Goal: Transaction & Acquisition: Purchase product/service

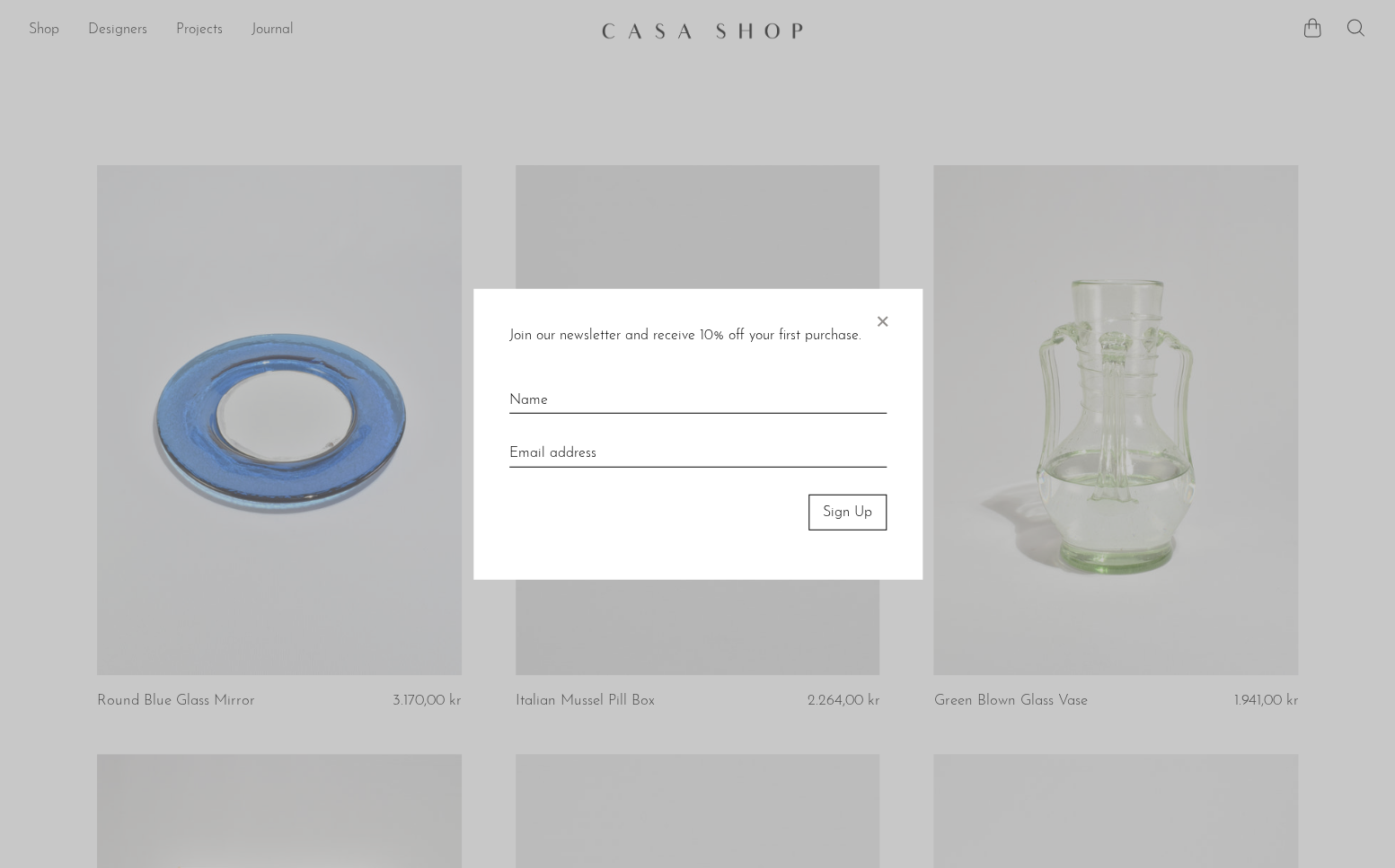
click at [887, 316] on span "×" at bounding box center [882, 317] width 18 height 58
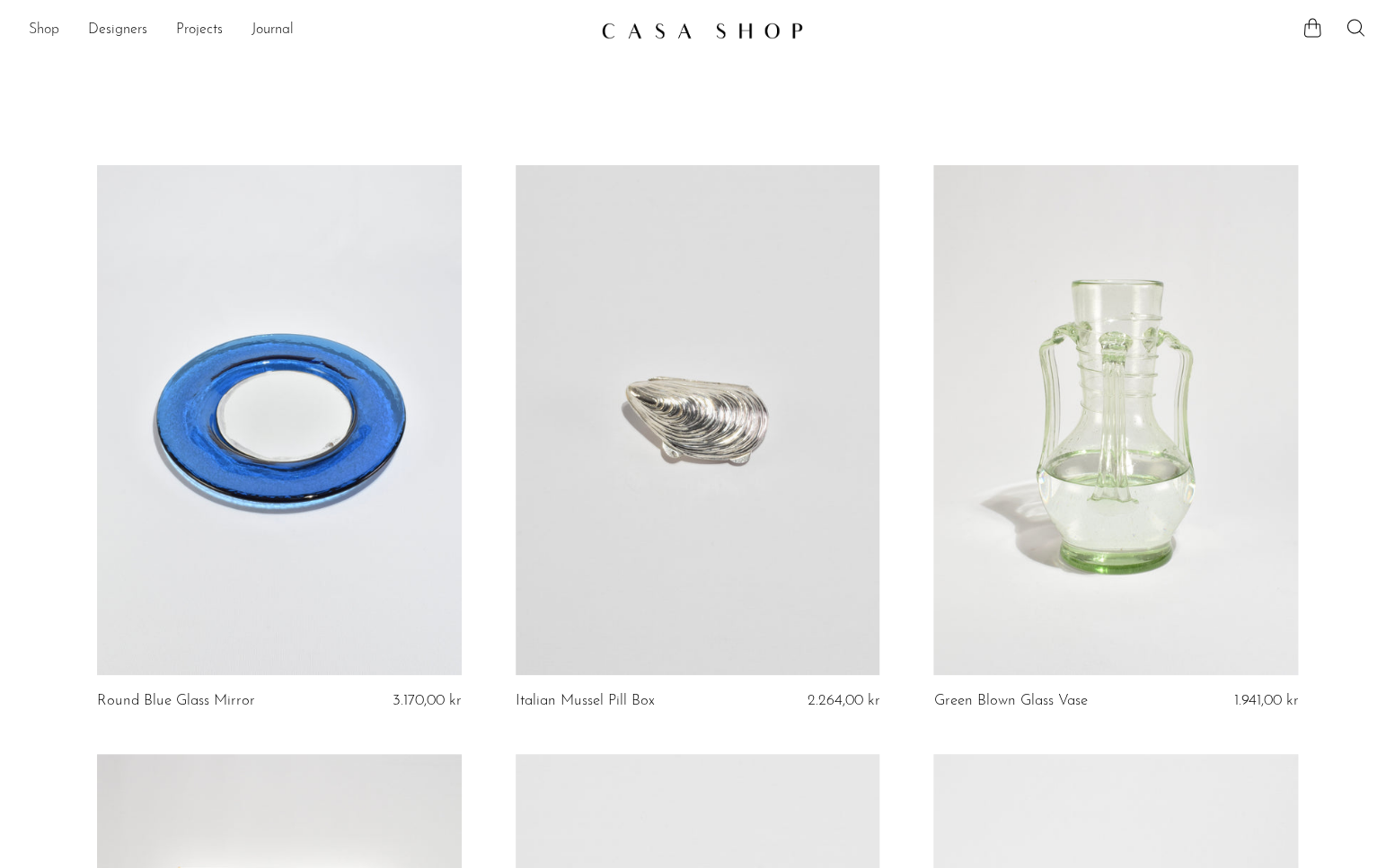
click at [53, 22] on link "Shop" at bounding box center [44, 31] width 31 height 23
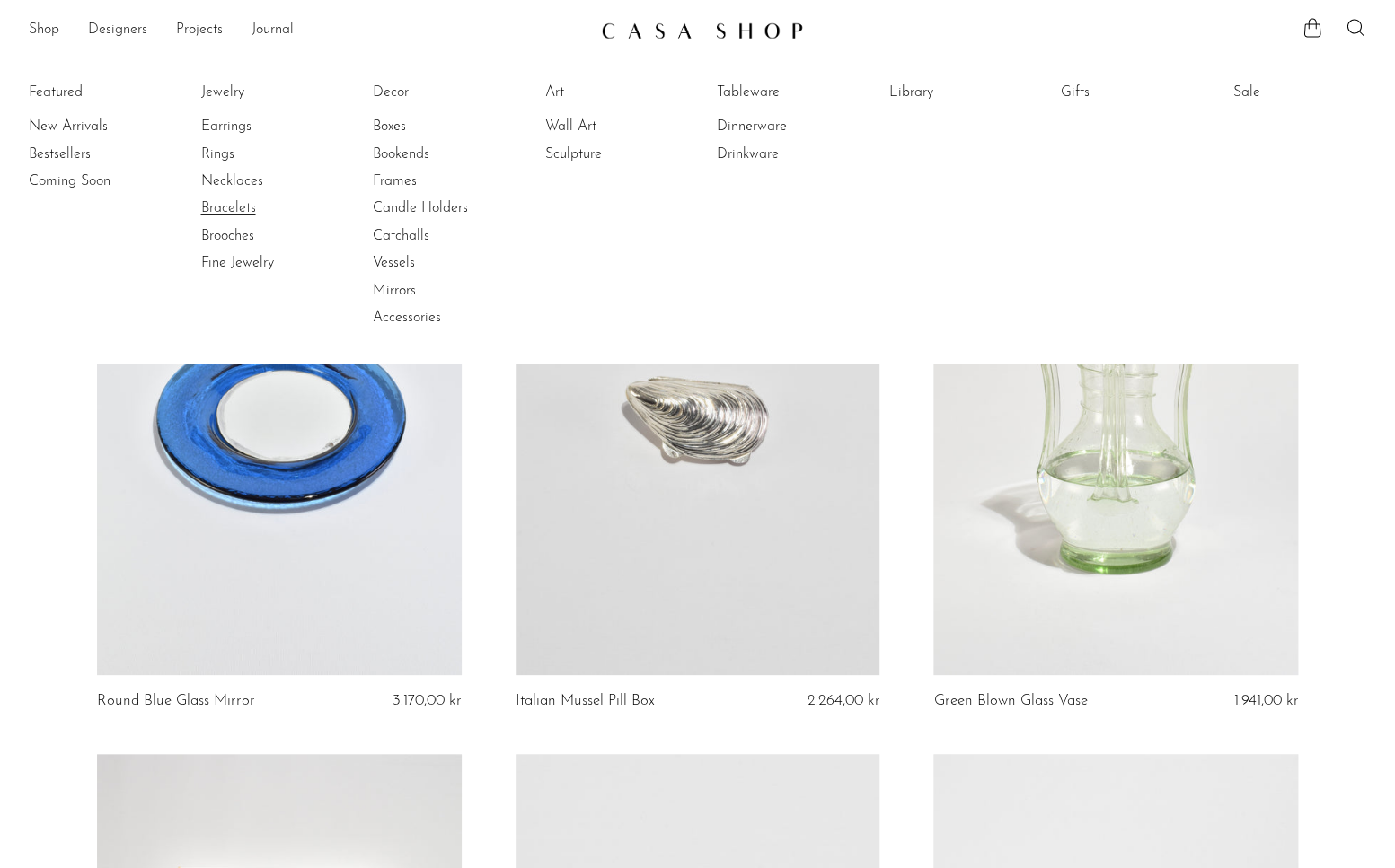
click at [241, 216] on link "Bracelets" at bounding box center [268, 208] width 134 height 20
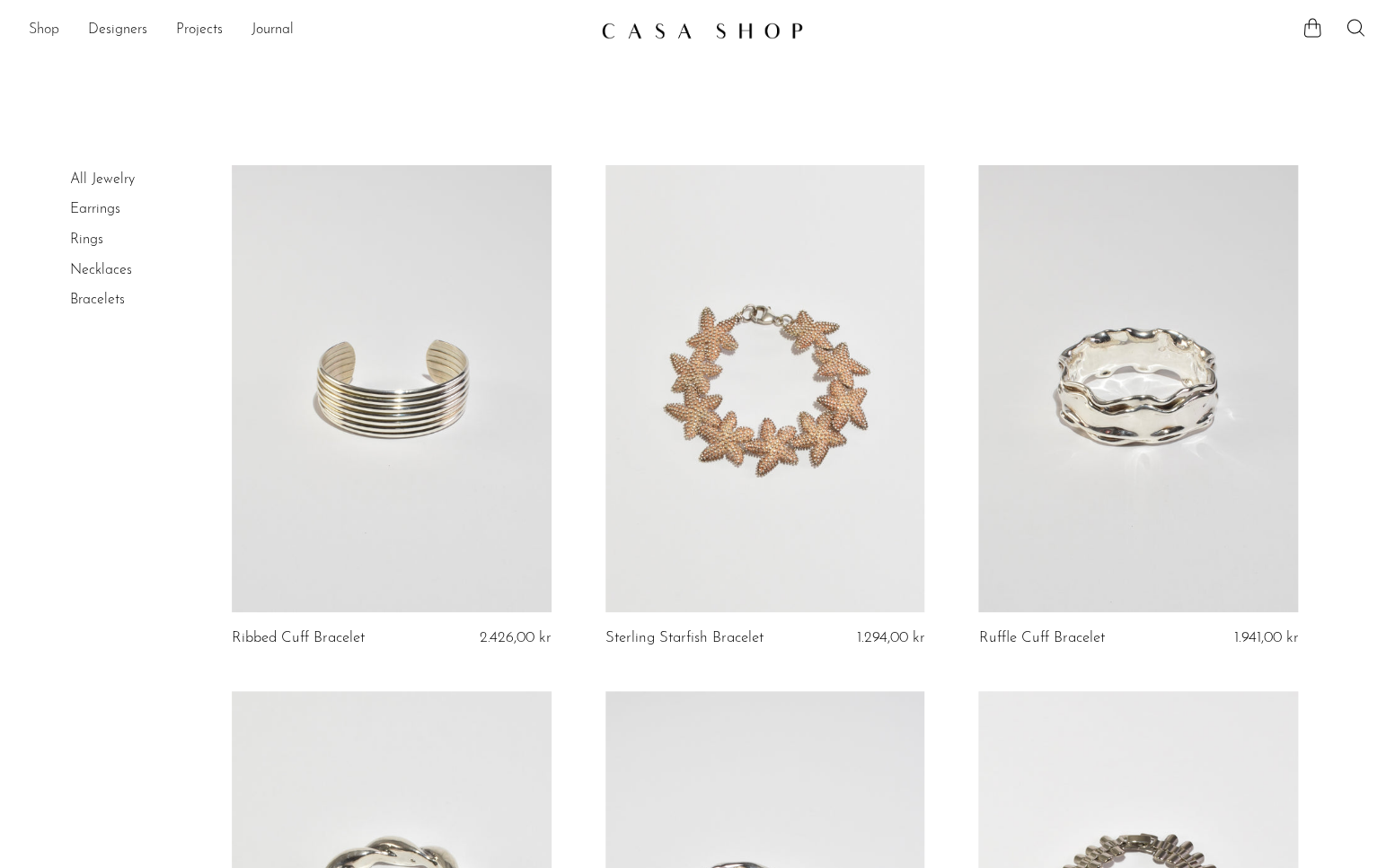
click at [40, 32] on link "Shop" at bounding box center [44, 31] width 31 height 23
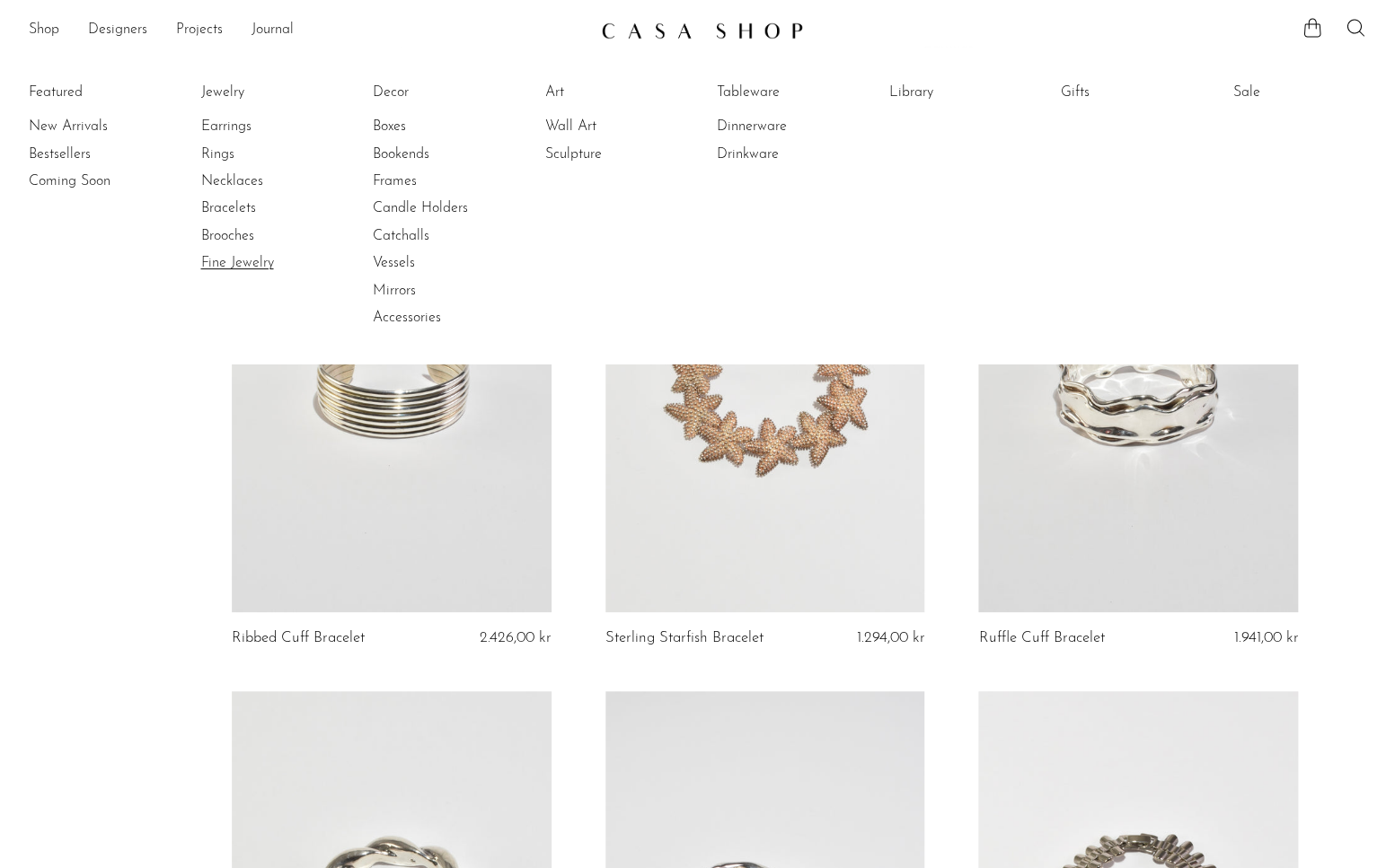
click at [222, 261] on link "Fine Jewelry" at bounding box center [268, 263] width 134 height 20
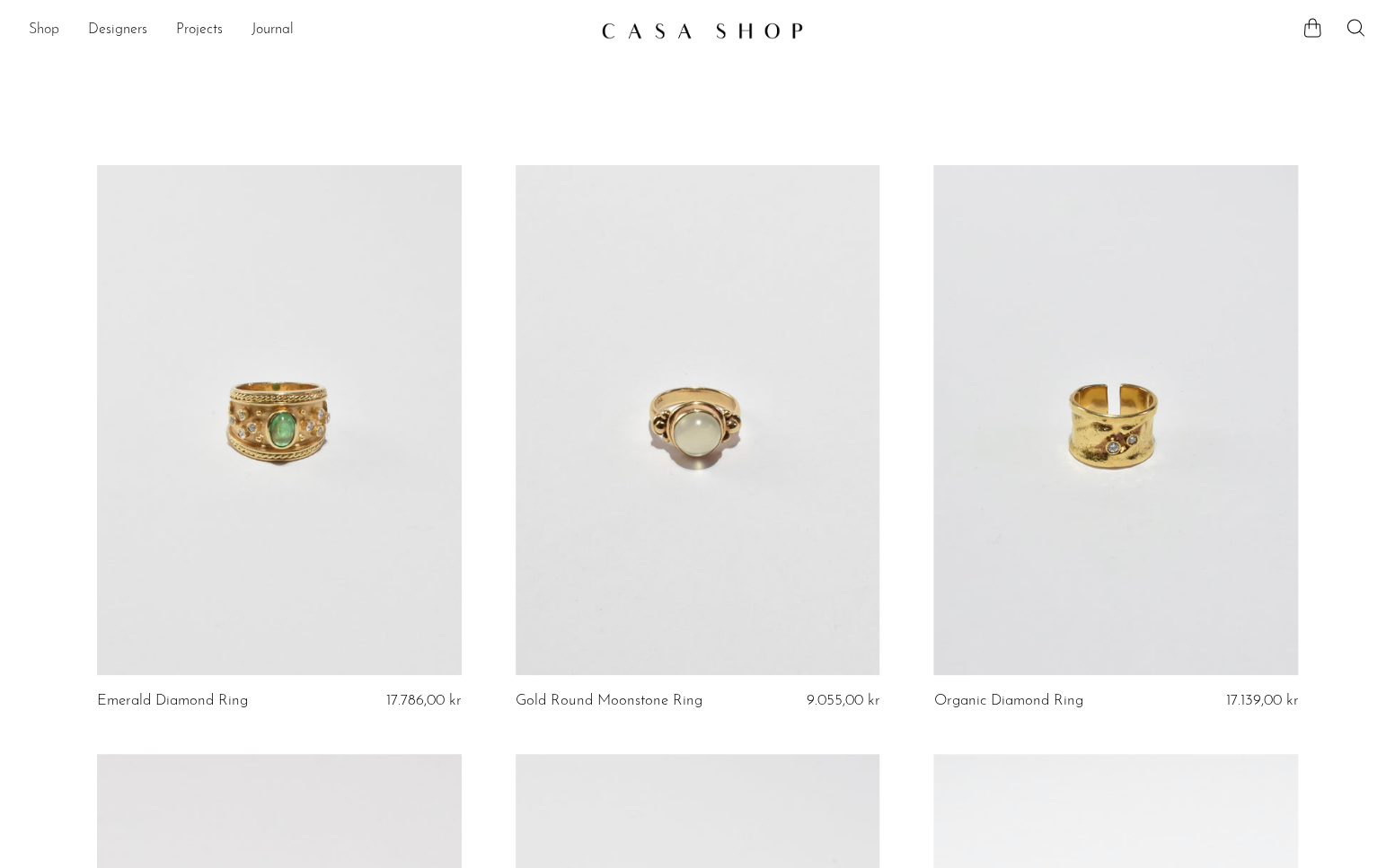
click at [35, 31] on link "Shop" at bounding box center [44, 31] width 31 height 23
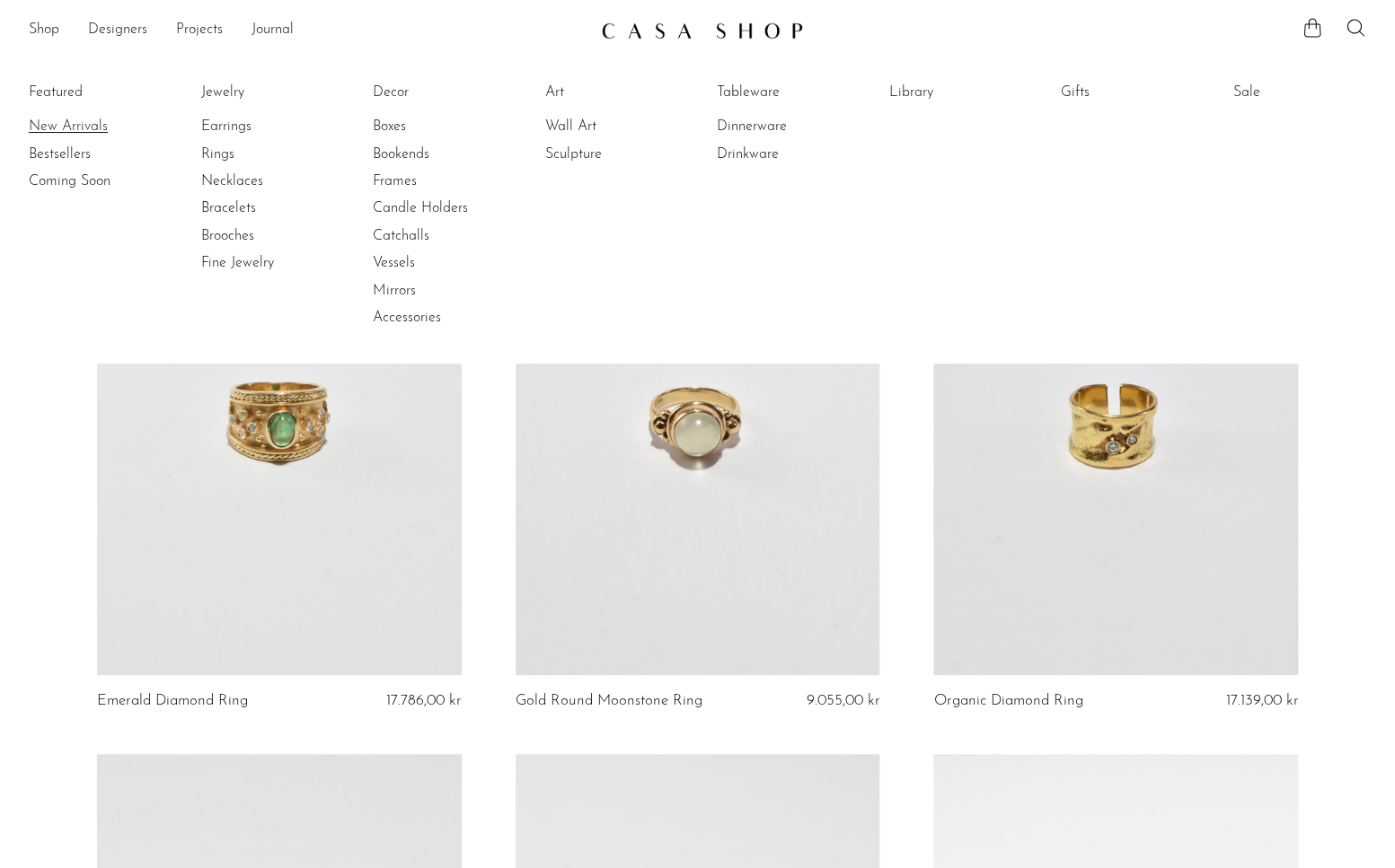
click at [72, 129] on link "New Arrivals" at bounding box center [96, 127] width 134 height 20
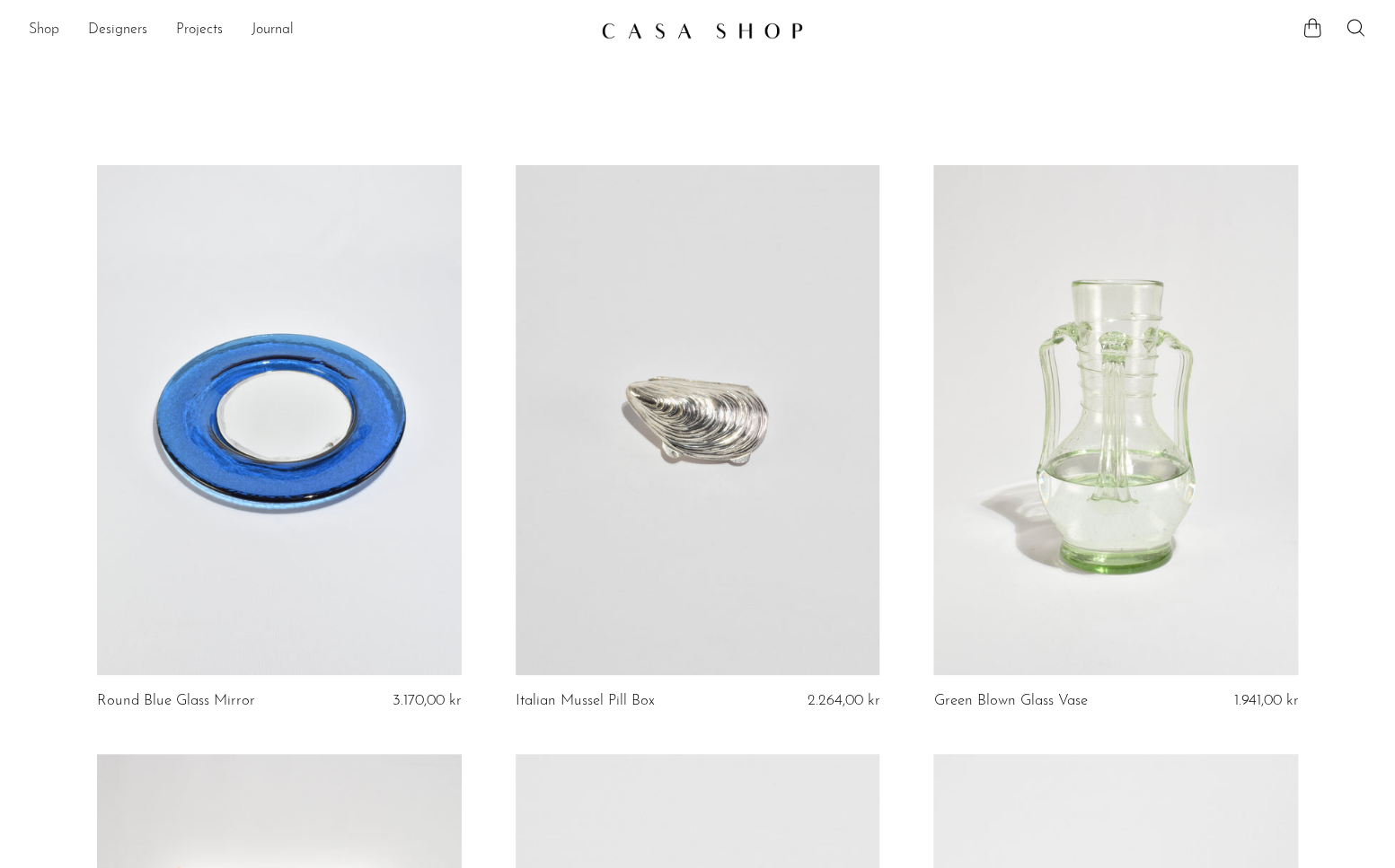
click at [40, 23] on link "Shop" at bounding box center [44, 31] width 31 height 23
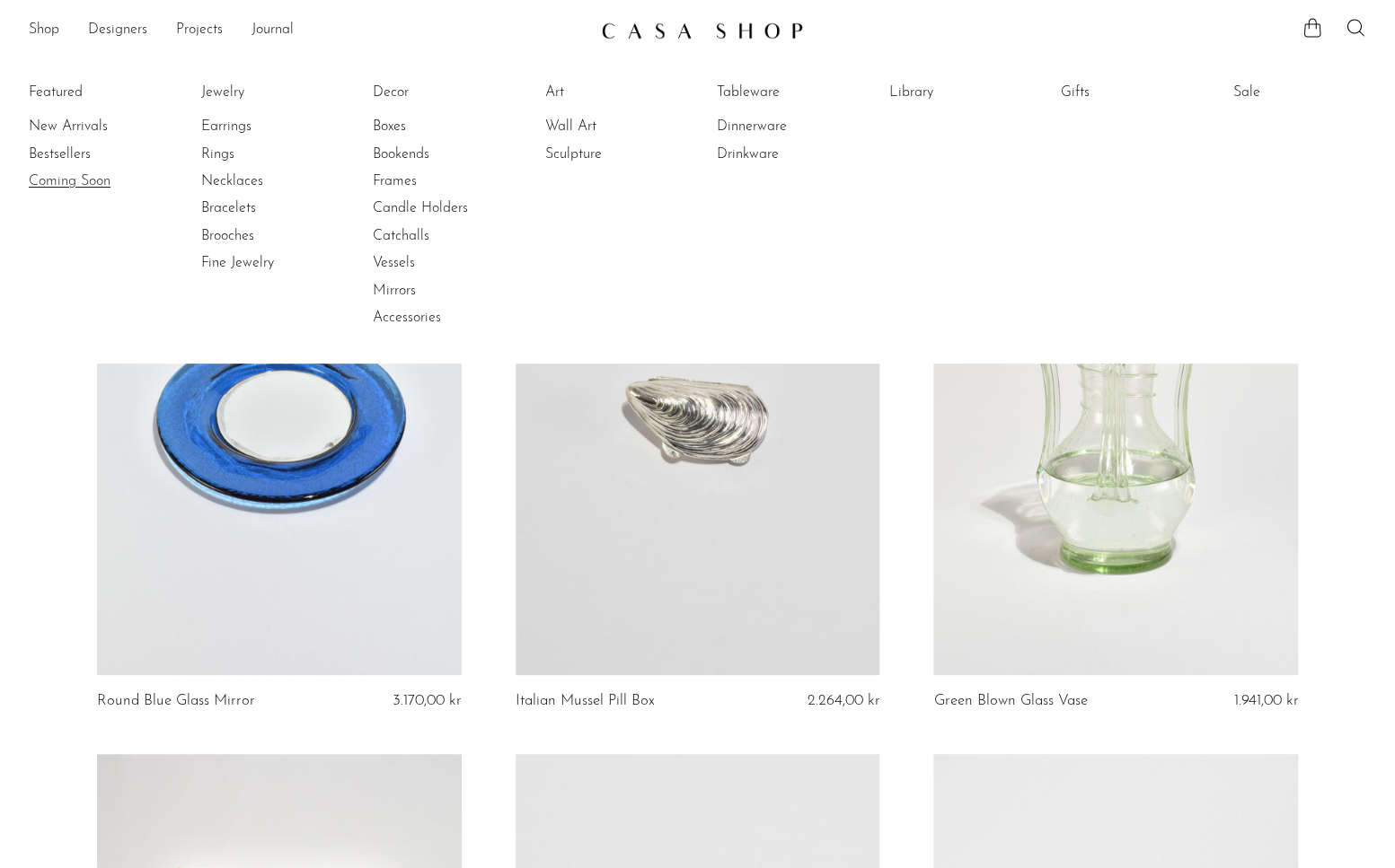
click at [79, 180] on link "Coming Soon" at bounding box center [96, 181] width 134 height 20
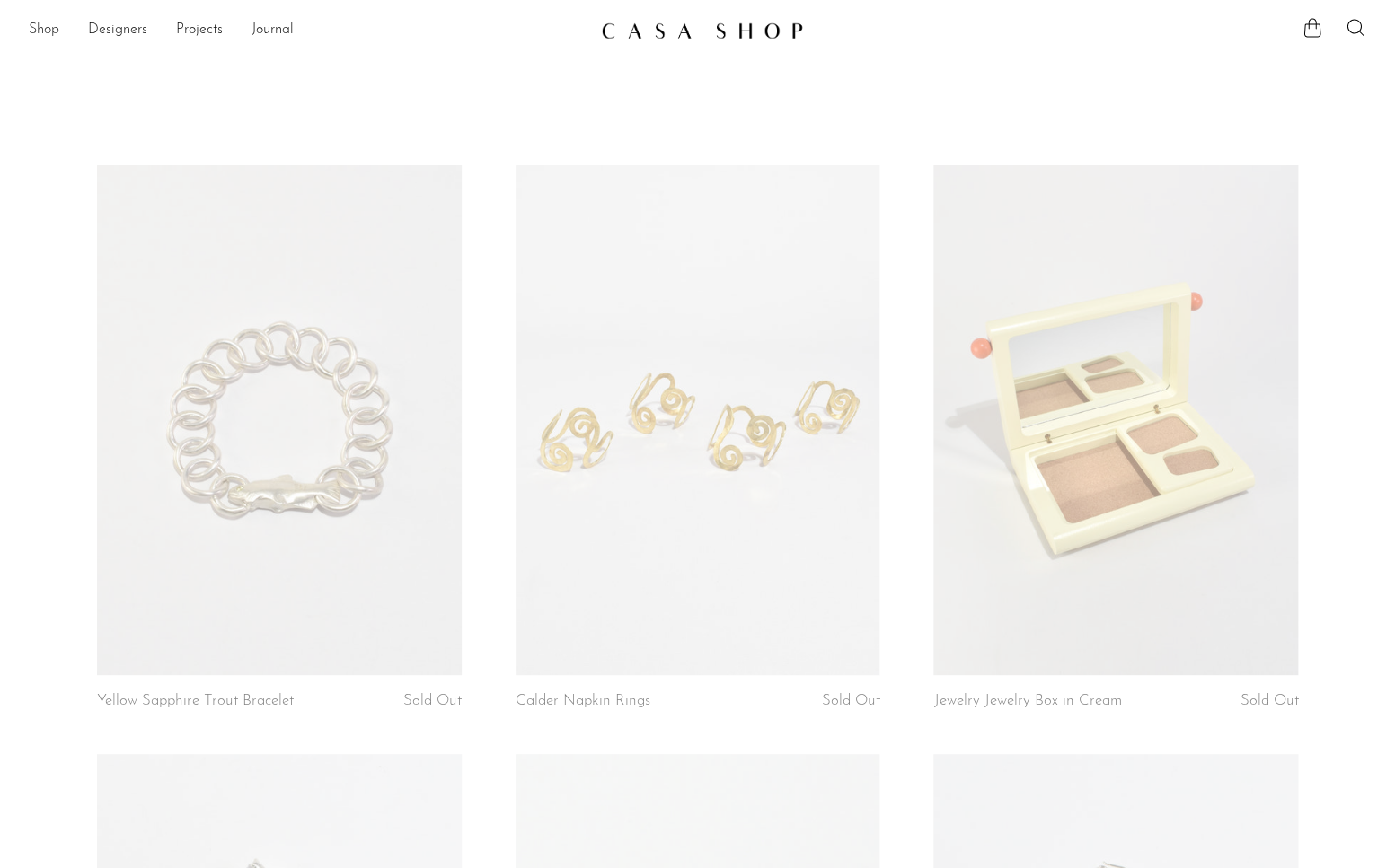
click at [42, 31] on link "Shop" at bounding box center [44, 31] width 31 height 23
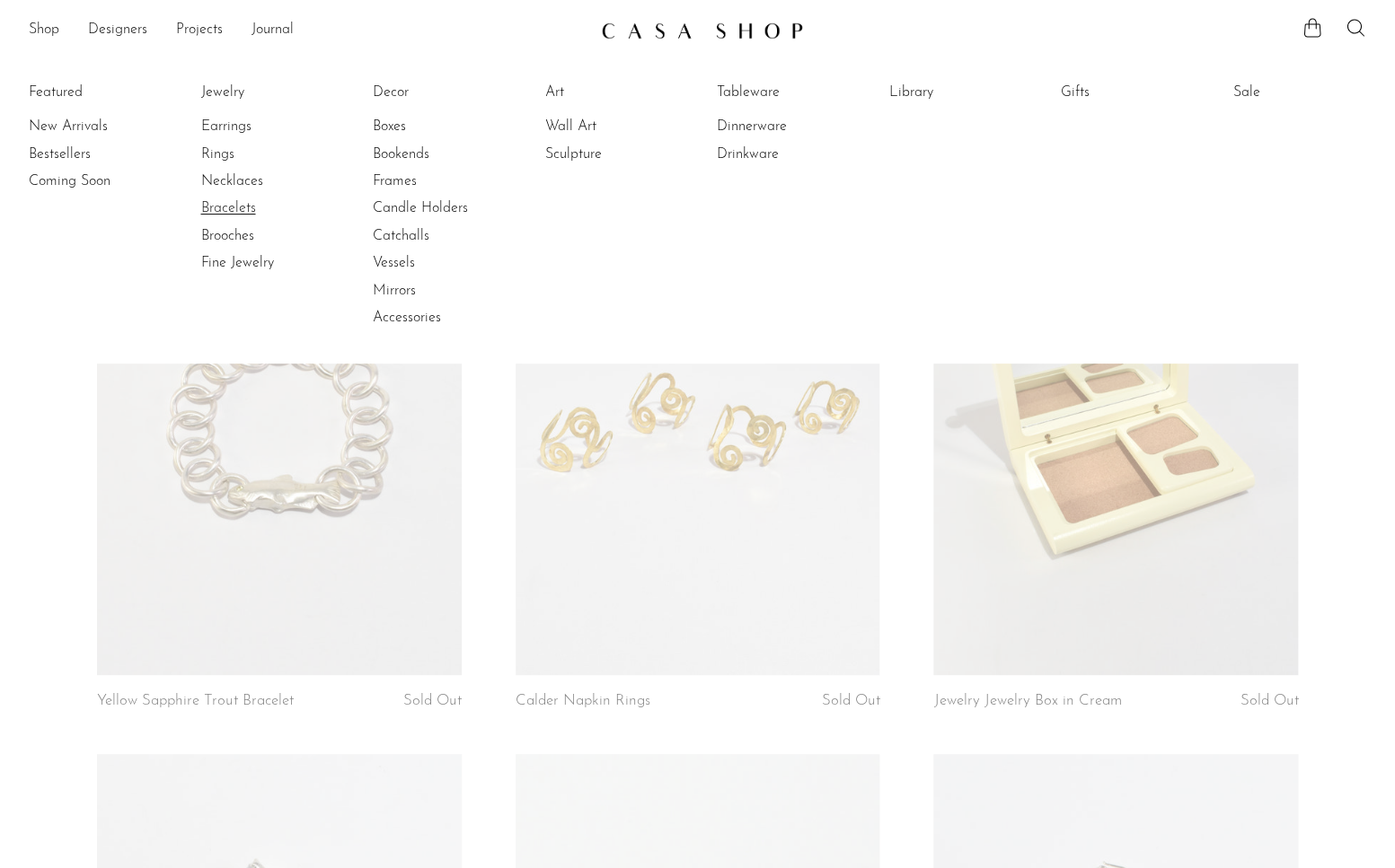
click at [232, 202] on link "Bracelets" at bounding box center [268, 208] width 134 height 20
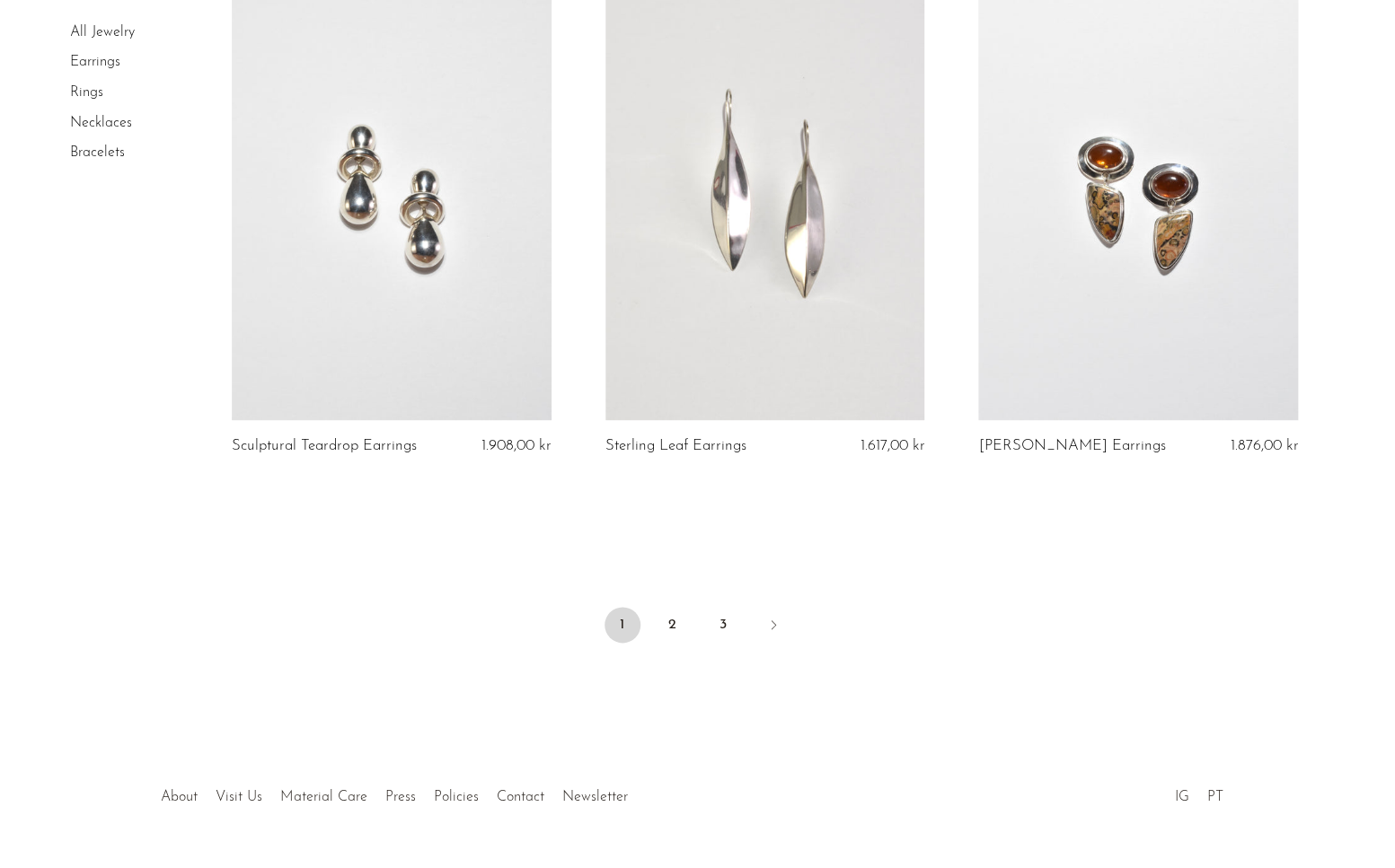
scroll to position [6066, 0]
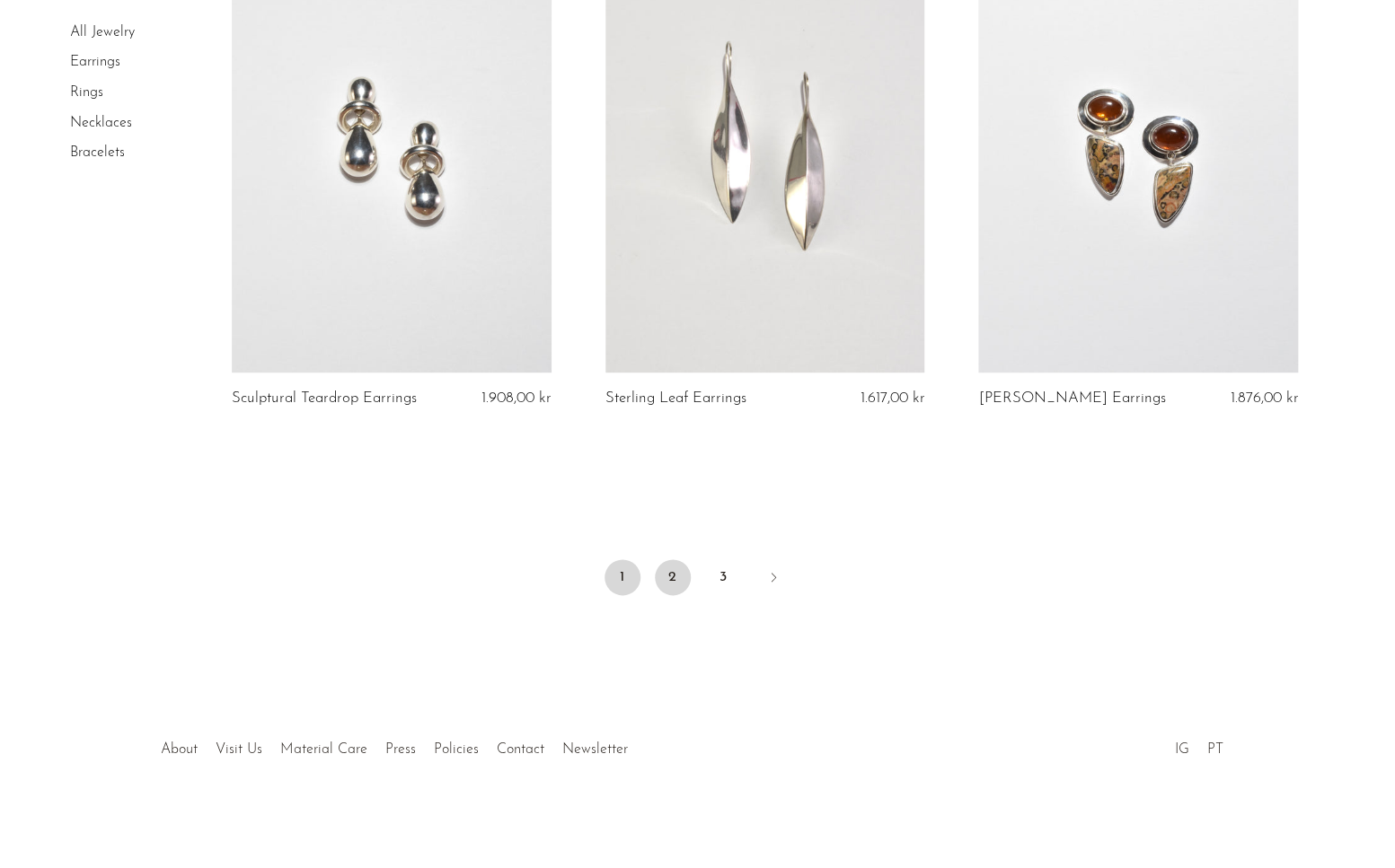
click at [675, 570] on link "2" at bounding box center [672, 576] width 35 height 35
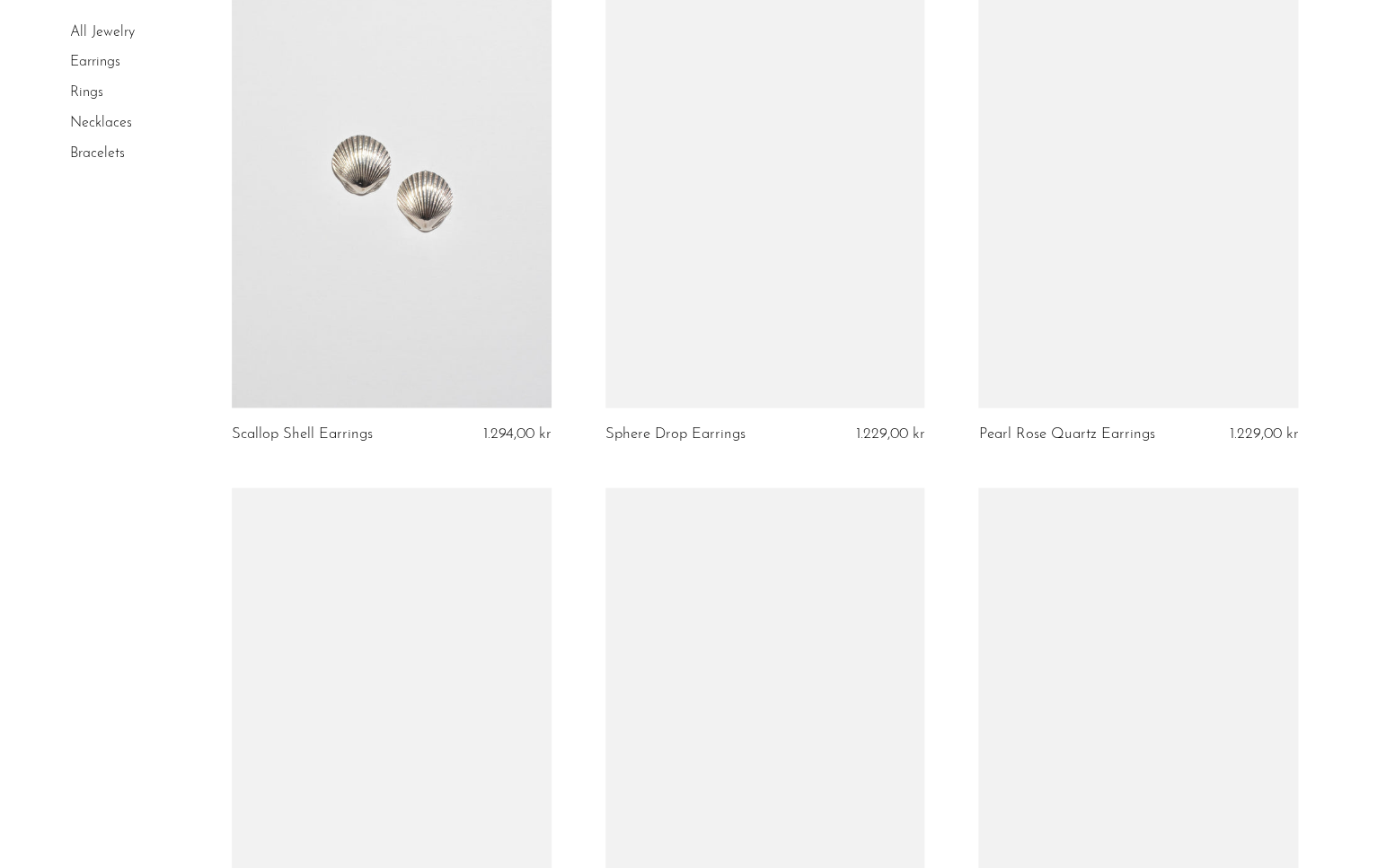
scroll to position [1259, 0]
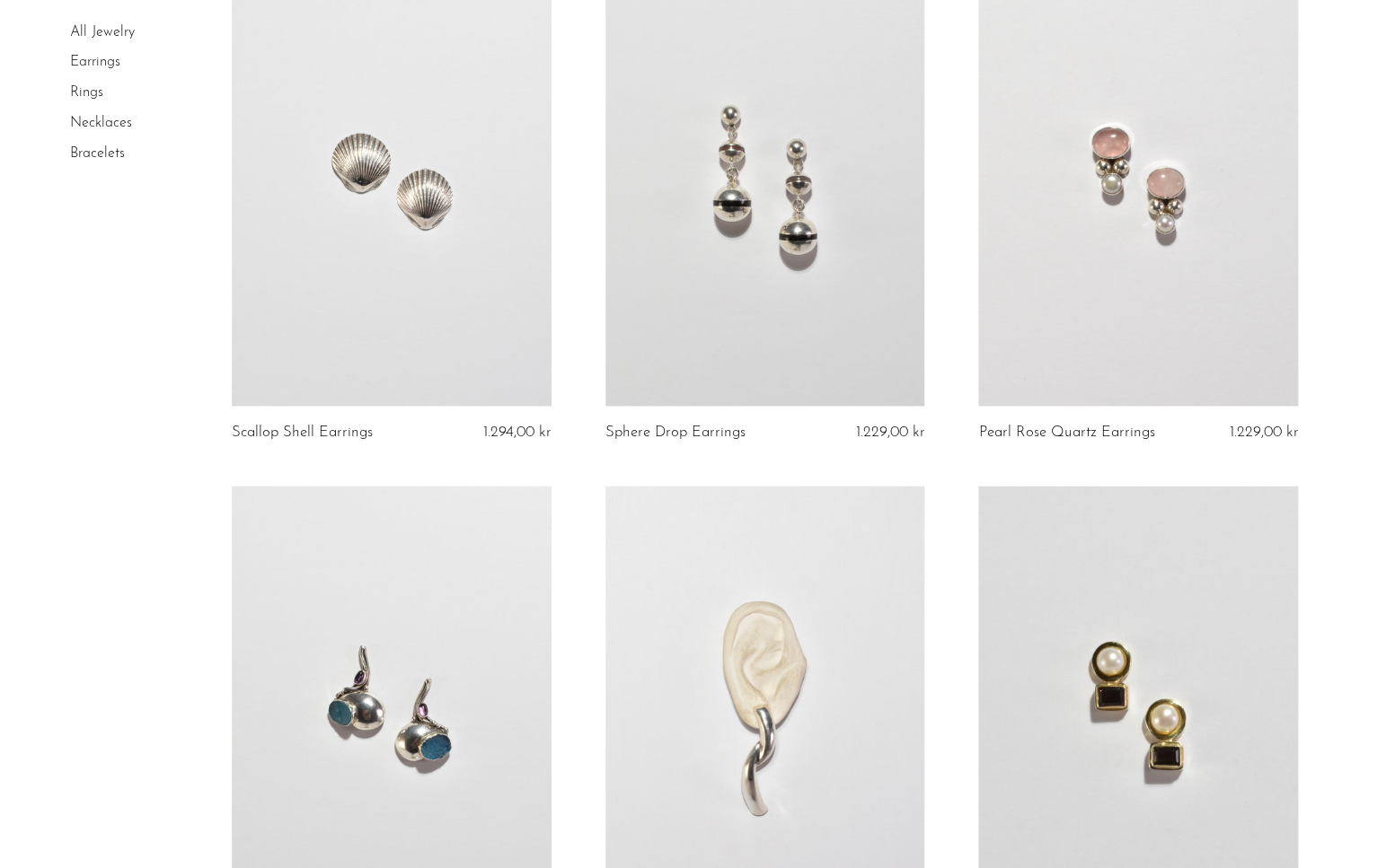
click at [105, 128] on link "Necklaces" at bounding box center [101, 123] width 62 height 14
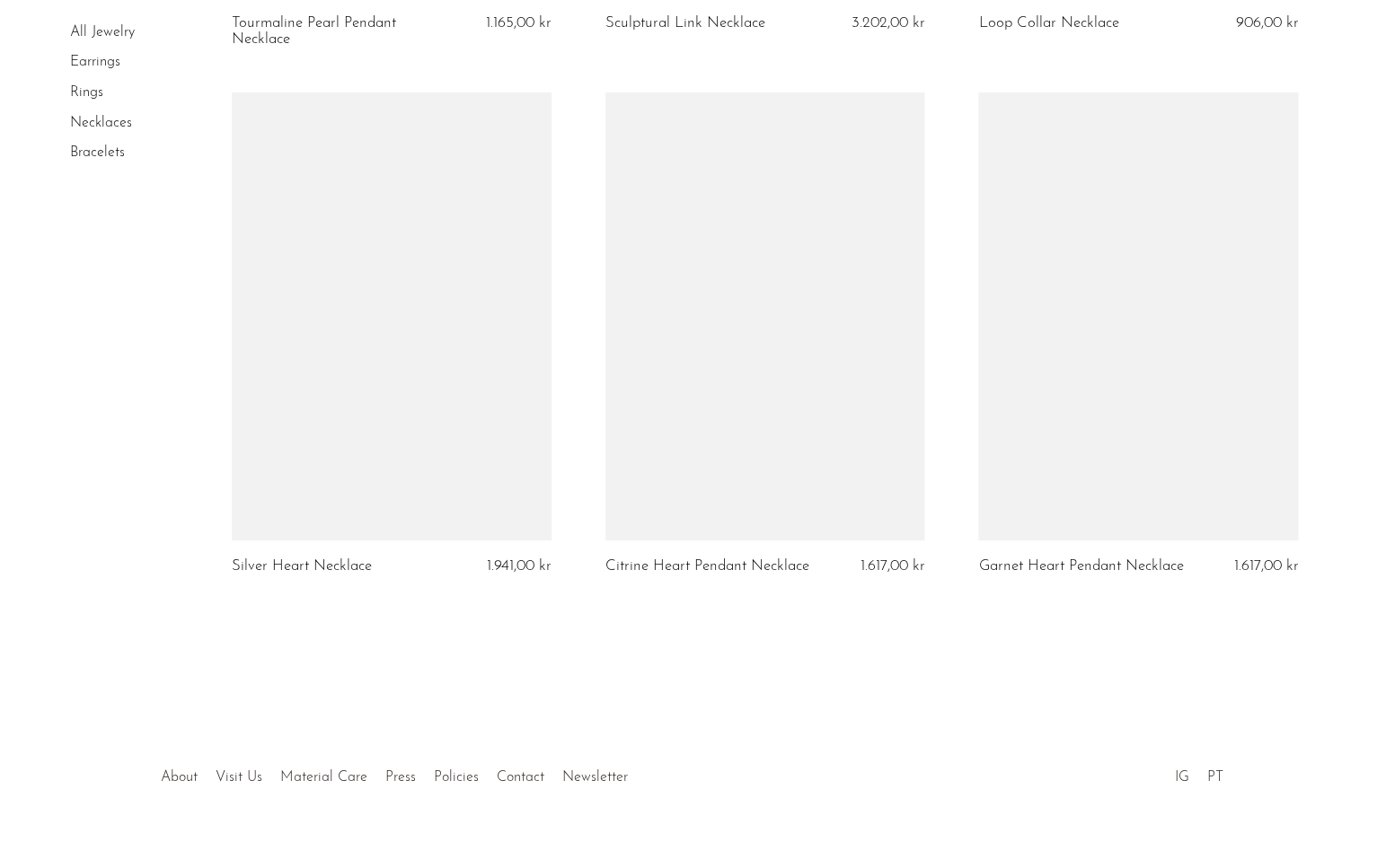
scroll to position [5479, 0]
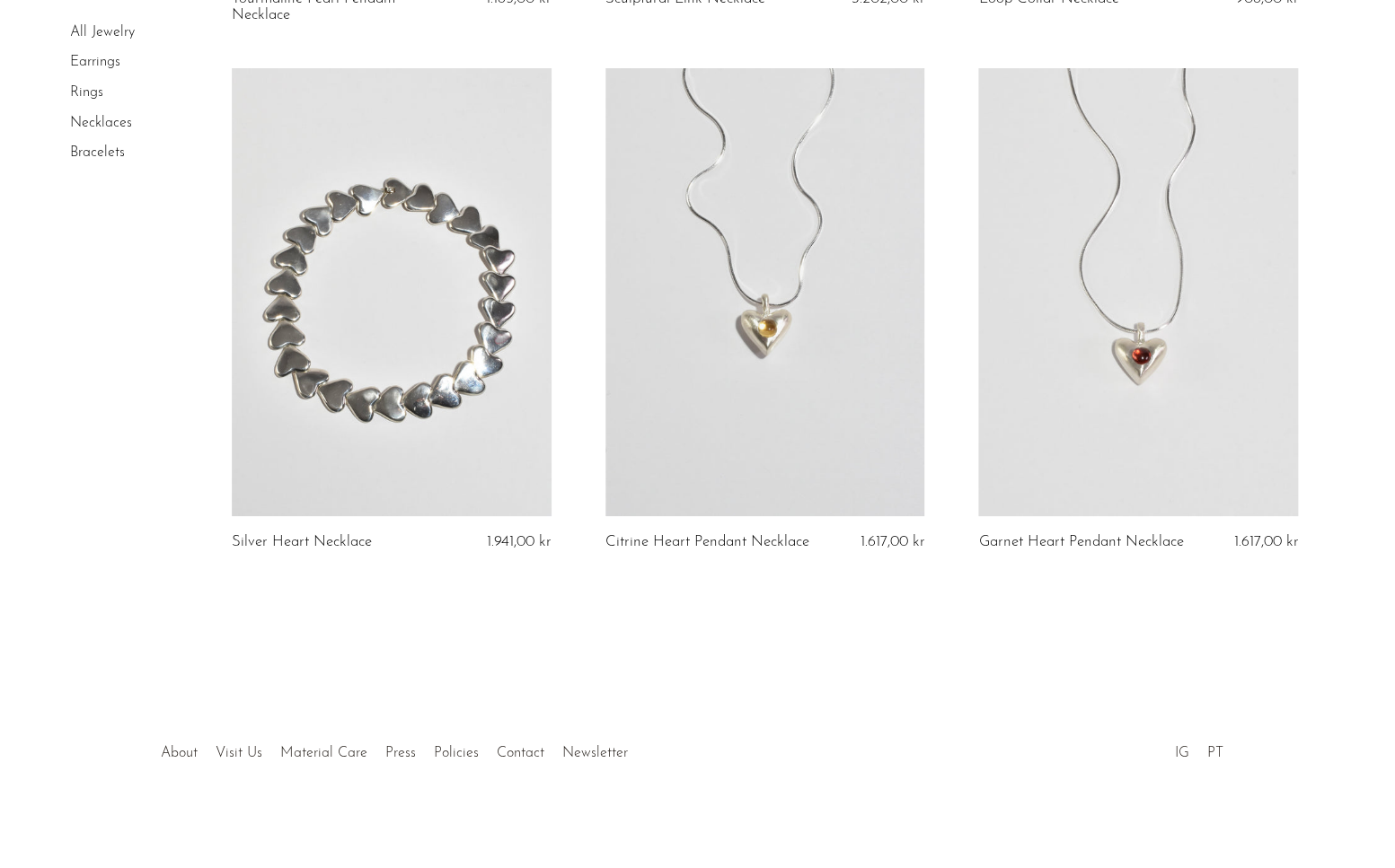
click at [109, 159] on link "Bracelets" at bounding box center [97, 152] width 55 height 14
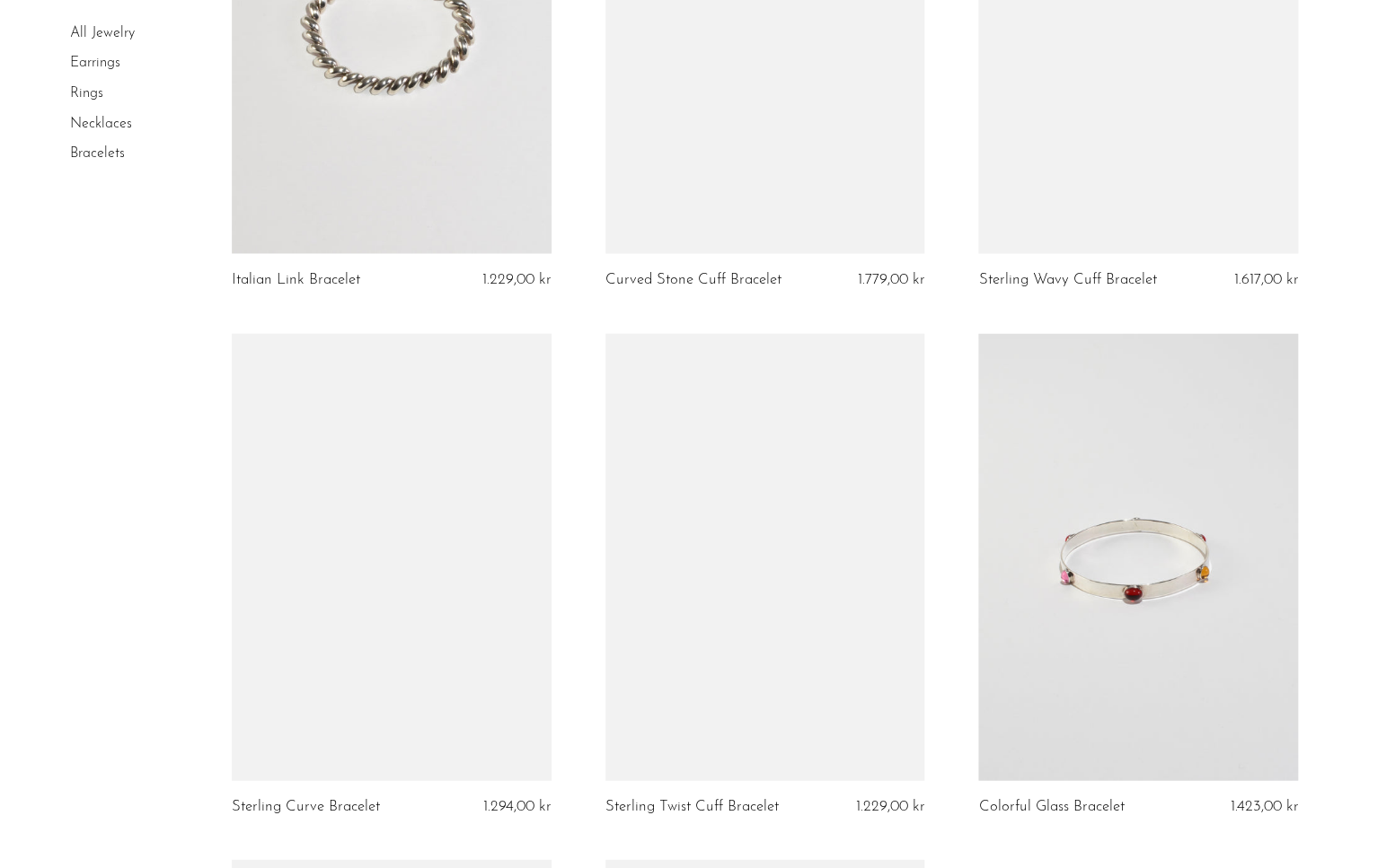
scroll to position [1279, 0]
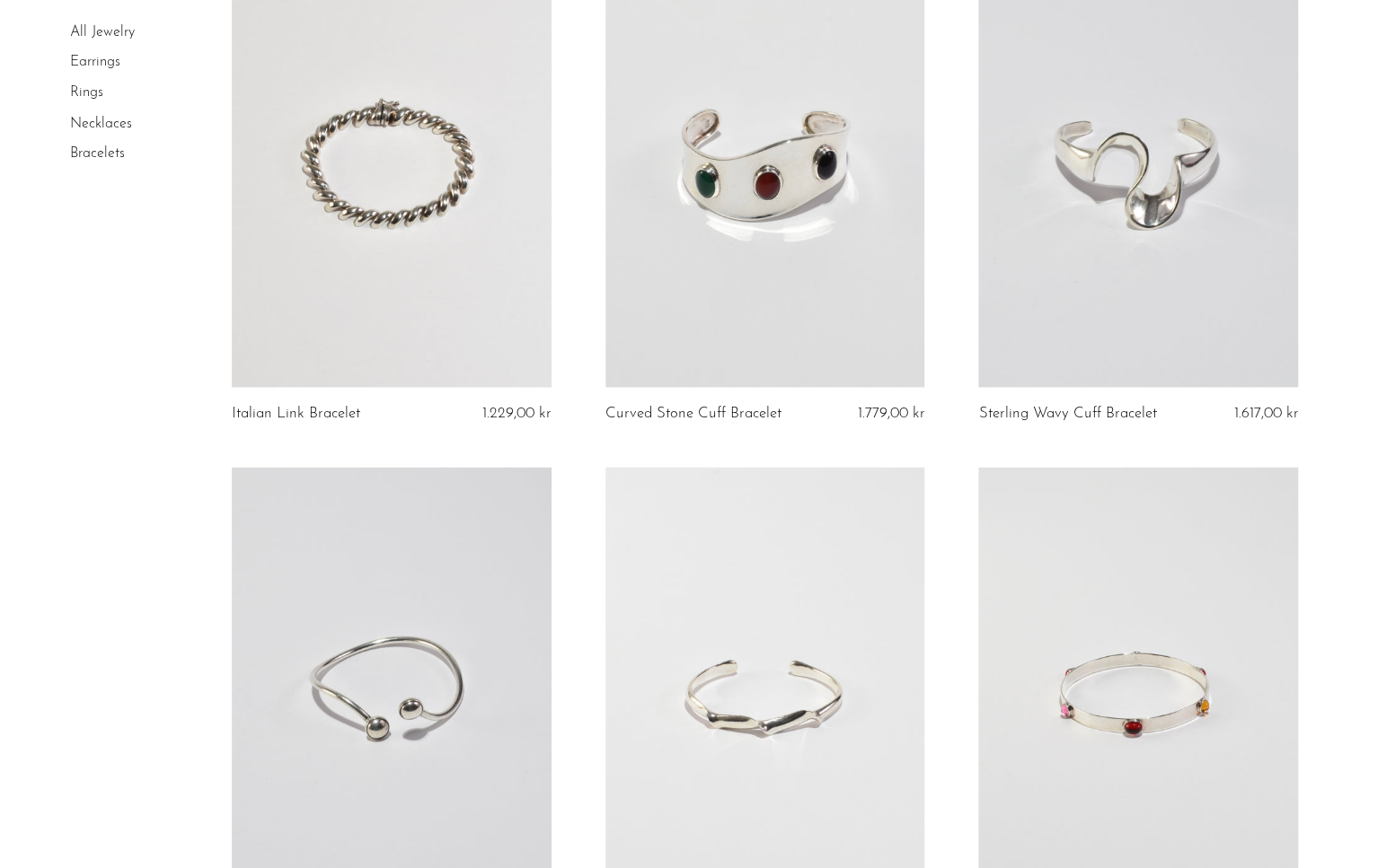
click at [1053, 610] on link at bounding box center [1137, 691] width 319 height 447
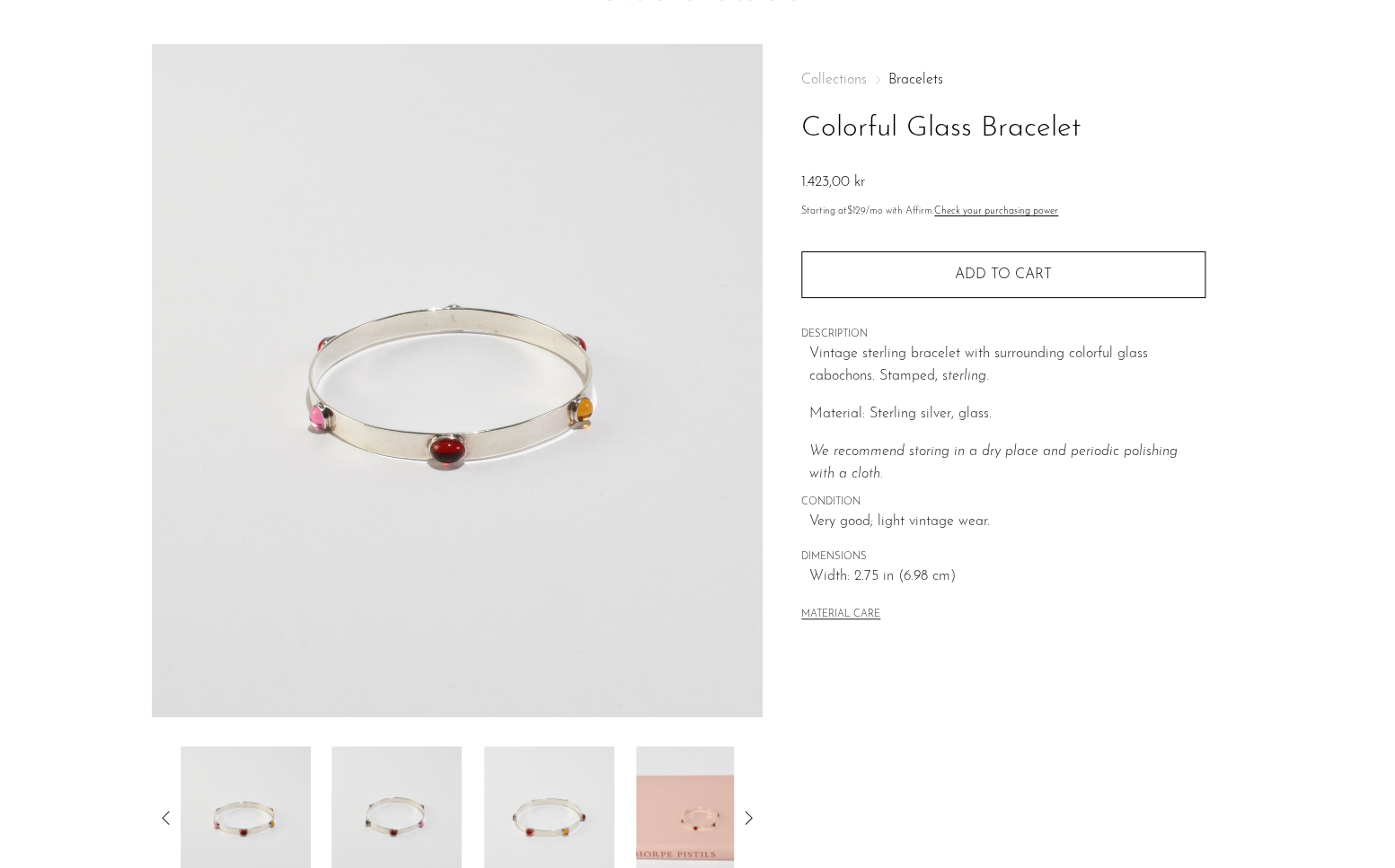
scroll to position [194, 0]
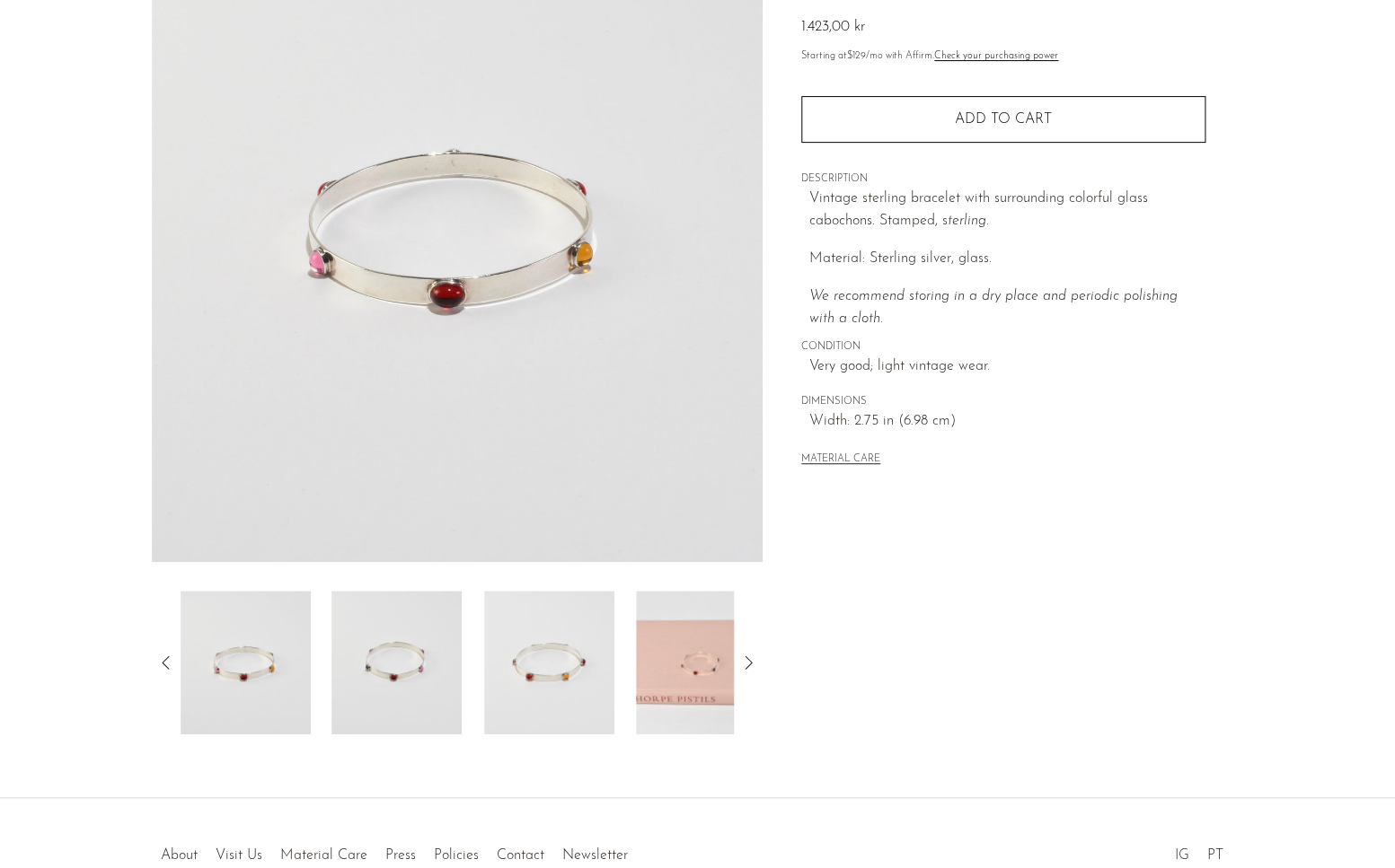
click at [387, 707] on img at bounding box center [396, 663] width 130 height 144
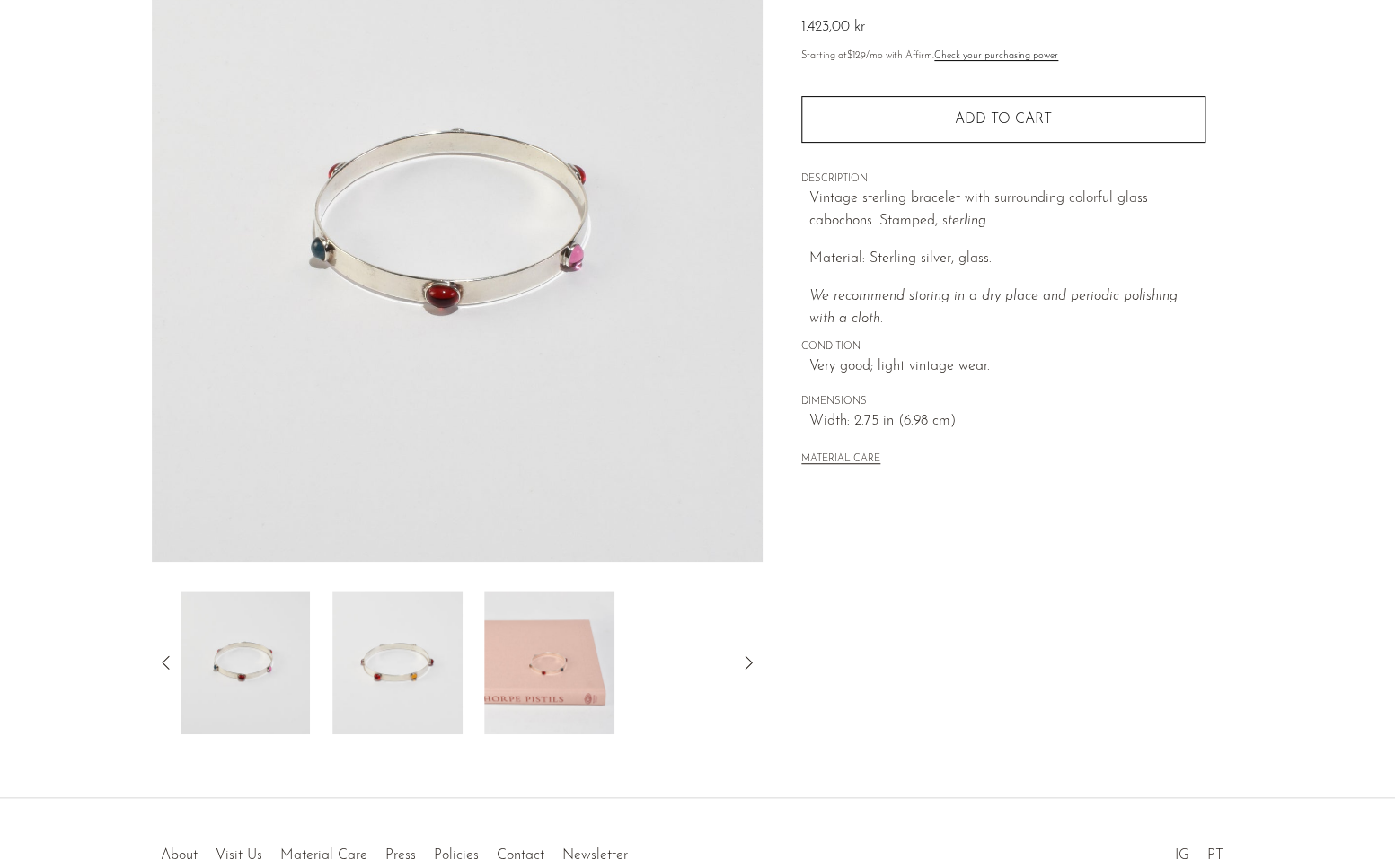
click at [567, 633] on img at bounding box center [550, 663] width 130 height 144
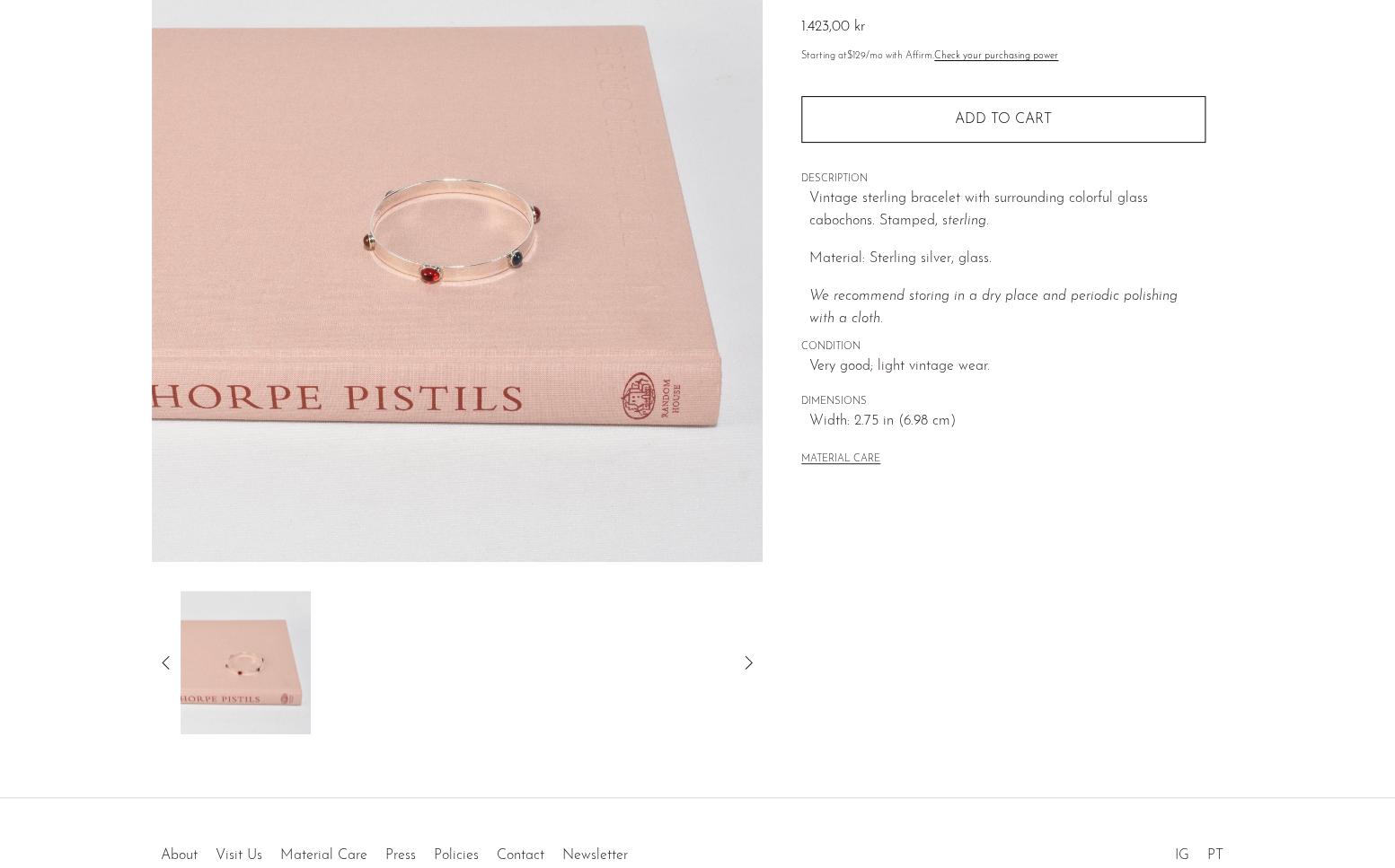
scroll to position [0, 0]
